Goal: Information Seeking & Learning: Learn about a topic

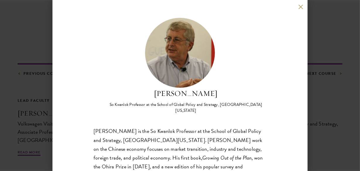
scroll to position [70, 0]
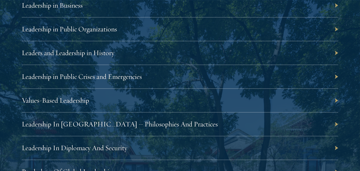
scroll to position [1065, 0]
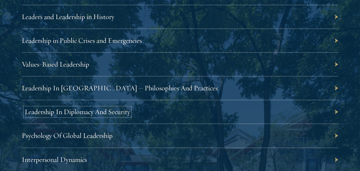
click at [116, 115] on link "Leadership In Diplomacy And Security" at bounding box center [77, 111] width 105 height 9
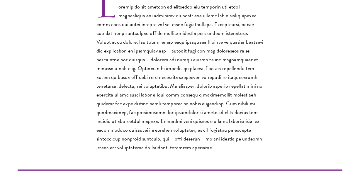
scroll to position [213, 0]
